Goal: Transaction & Acquisition: Purchase product/service

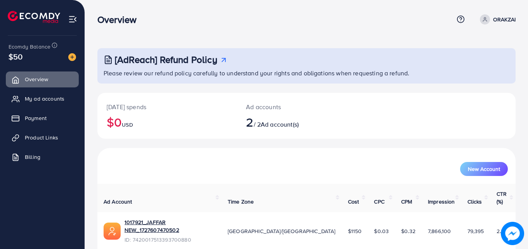
drag, startPoint x: 24, startPoint y: 59, endPoint x: 14, endPoint y: 61, distance: 9.9
click at [14, 61] on div "$50" at bounding box center [43, 56] width 68 height 11
click at [45, 100] on span "My ad accounts" at bounding box center [47, 99] width 40 height 8
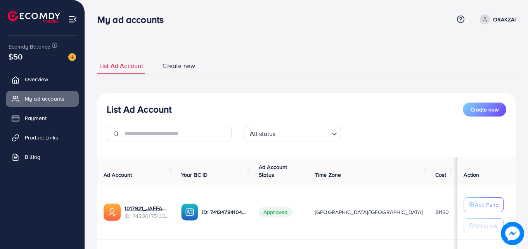
scroll to position [101, 0]
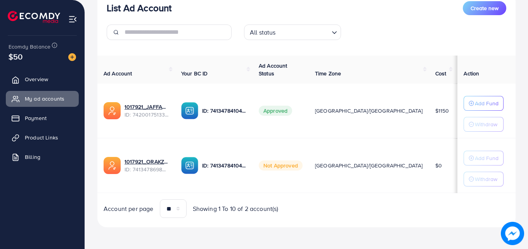
drag, startPoint x: 403, startPoint y: 114, endPoint x: 392, endPoint y: 116, distance: 11.6
click at [429, 116] on td "$1150" at bounding box center [442, 110] width 26 height 55
click at [429, 119] on td "$1150" at bounding box center [442, 110] width 26 height 55
click at [58, 81] on link "Overview" at bounding box center [42, 79] width 73 height 16
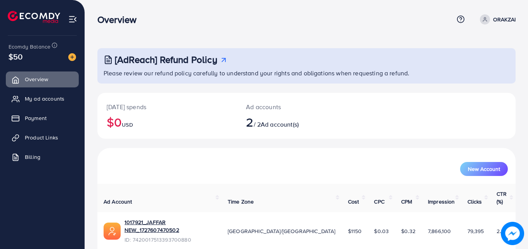
scroll to position [49, 0]
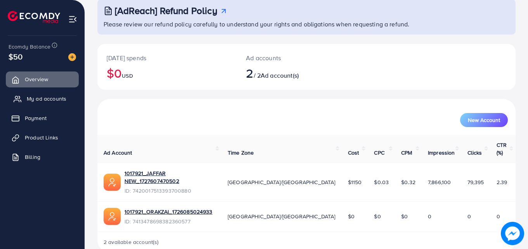
click at [52, 97] on span "My ad accounts" at bounding box center [47, 99] width 40 height 8
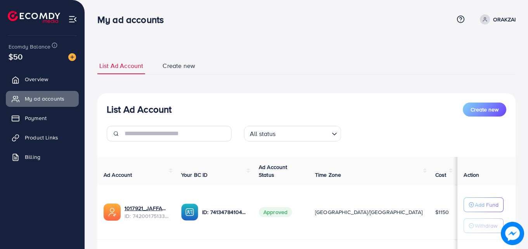
scroll to position [39, 0]
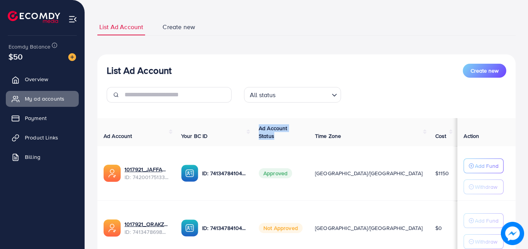
drag, startPoint x: 282, startPoint y: 127, endPoint x: 308, endPoint y: 135, distance: 26.8
click at [308, 135] on th "Ad Account Status" at bounding box center [281, 132] width 56 height 28
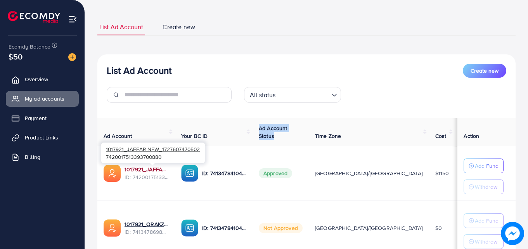
click at [133, 167] on link "1017921_JAFFAR NEW_1727607470502" at bounding box center [147, 169] width 44 height 8
click at [162, 167] on link "1017921_JAFFAR NEW_1727607470502" at bounding box center [147, 169] width 44 height 8
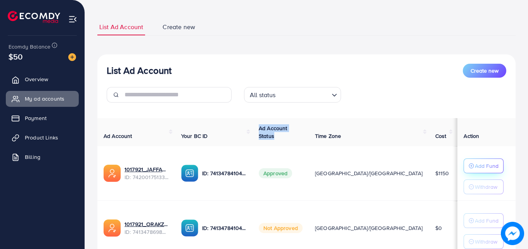
click at [475, 164] on p "Add Fund" at bounding box center [487, 165] width 24 height 9
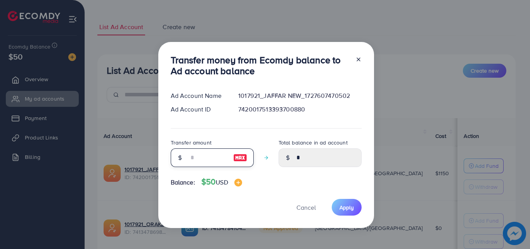
click at [215, 158] on input "number" at bounding box center [208, 157] width 39 height 19
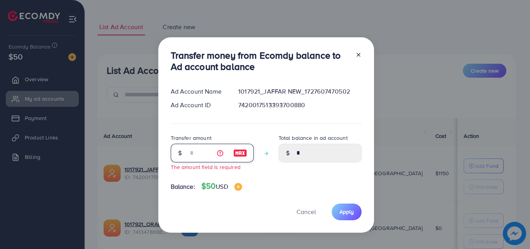
type input "*"
type input "****"
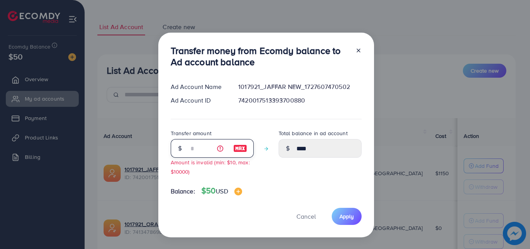
type input "**"
type input "*****"
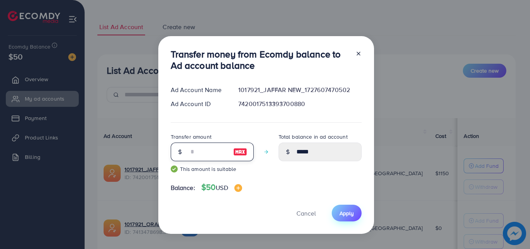
type input "**"
click at [334, 215] on button "Apply" at bounding box center [347, 212] width 30 height 17
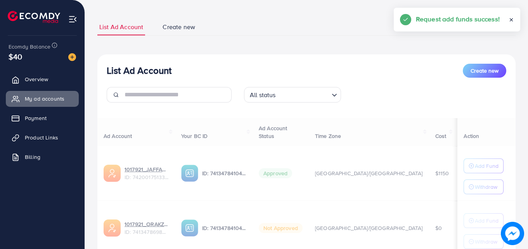
click at [485, 168] on div at bounding box center [306, 167] width 418 height 9
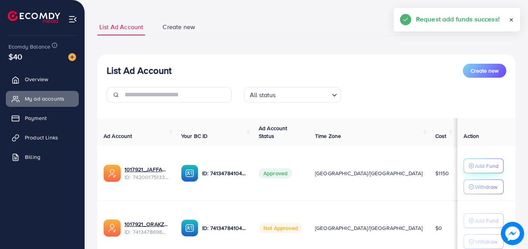
click at [480, 165] on p "Add Fund" at bounding box center [487, 165] width 24 height 9
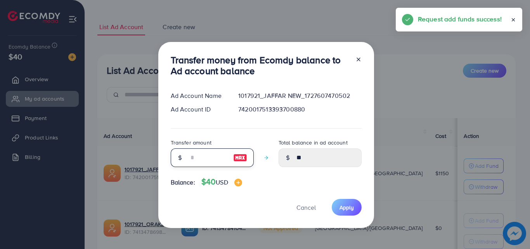
click at [213, 155] on input "number" at bounding box center [208, 157] width 39 height 19
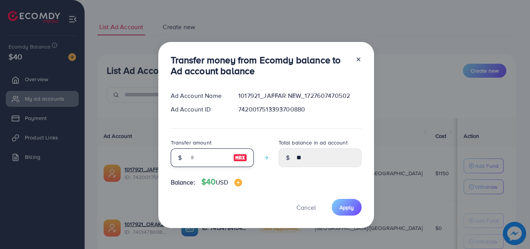
type input "*"
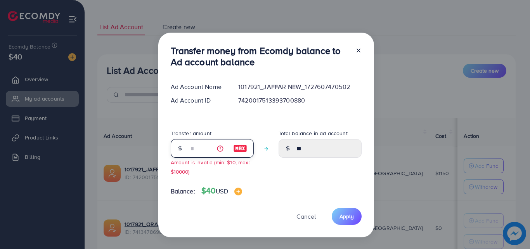
type input "*****"
type input "*"
drag, startPoint x: 172, startPoint y: 173, endPoint x: 206, endPoint y: 172, distance: 33.8
click at [206, 172] on div "Transfer amount * Amount is invalid (min: $10, max: $10000)" at bounding box center [212, 151] width 83 height 47
click at [362, 53] on div "Transfer money from Ecomdy balance to Ad account balance Ad Account Name 101792…" at bounding box center [266, 135] width 216 height 204
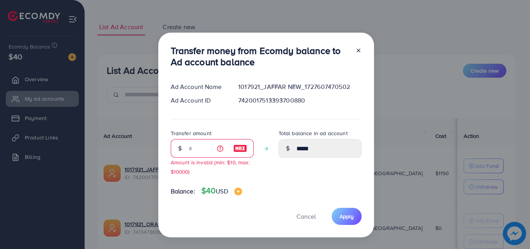
click at [362, 50] on div "Transfer money from Ecomdy balance to Ad account balance Ad Account Name 101792…" at bounding box center [266, 135] width 216 height 204
drag, startPoint x: 193, startPoint y: 156, endPoint x: 198, endPoint y: 147, distance: 10.8
click at [194, 154] on input "*" at bounding box center [208, 148] width 39 height 19
click at [198, 146] on input "*" at bounding box center [208, 148] width 39 height 19
type input "*****"
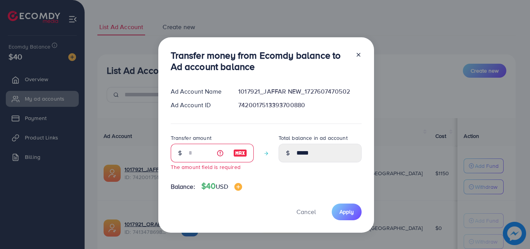
click at [360, 54] on icon at bounding box center [358, 55] width 6 height 6
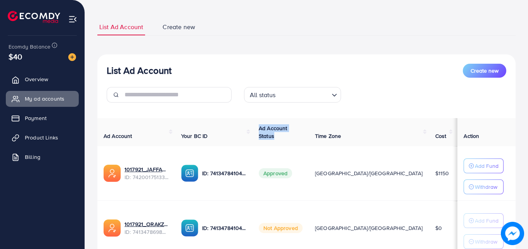
drag, startPoint x: 283, startPoint y: 127, endPoint x: 314, endPoint y: 140, distance: 33.6
click at [309, 140] on th "Ad Account Status" at bounding box center [281, 132] width 56 height 28
click at [429, 178] on td "$1150" at bounding box center [442, 173] width 26 height 55
drag, startPoint x: 386, startPoint y: 176, endPoint x: 402, endPoint y: 175, distance: 16.4
click at [429, 175] on td "$1150" at bounding box center [442, 173] width 26 height 55
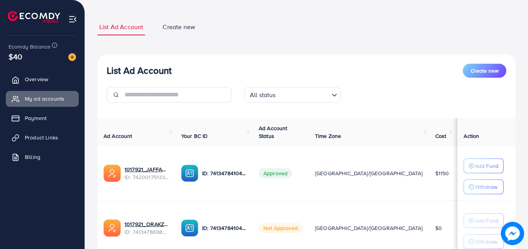
drag, startPoint x: 417, startPoint y: 174, endPoint x: 438, endPoint y: 172, distance: 20.7
click at [455, 172] on td "$10" at bounding box center [471, 173] width 33 height 55
click at [455, 151] on td "$10" at bounding box center [471, 173] width 33 height 55
click at [455, 163] on td "$10" at bounding box center [471, 173] width 33 height 55
click at [44, 137] on span "Product Links" at bounding box center [43, 137] width 33 height 8
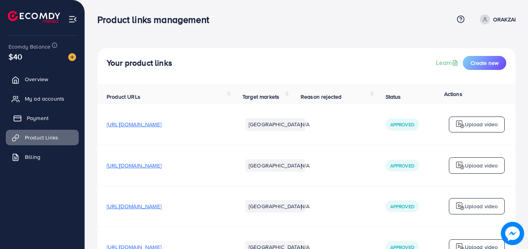
click at [41, 120] on span "Payment" at bounding box center [38, 118] width 22 height 8
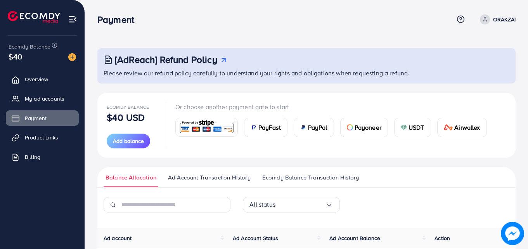
click at [258, 129] on span "PayFast" at bounding box center [269, 127] width 23 height 9
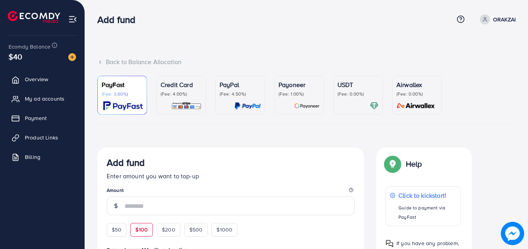
scroll to position [78, 0]
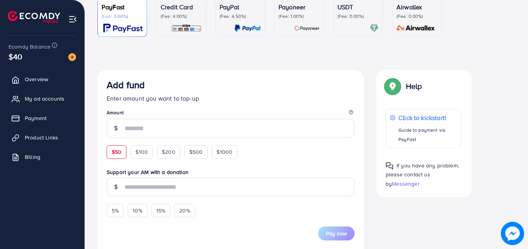
click at [118, 152] on span "$50" at bounding box center [117, 152] width 10 height 8
type input "**"
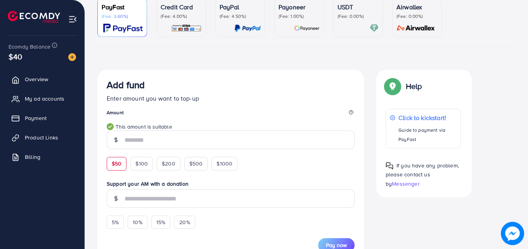
scroll to position [233, 0]
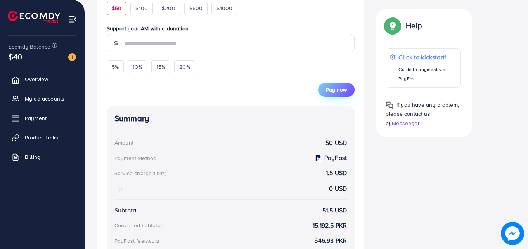
click at [330, 92] on span "Pay now" at bounding box center [336, 90] width 21 height 8
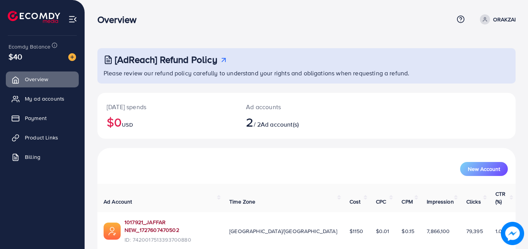
click at [169, 218] on link "1017921_JAFFAR NEW_1727607470502" at bounding box center [171, 226] width 92 height 16
